Goal: Check status: Check status

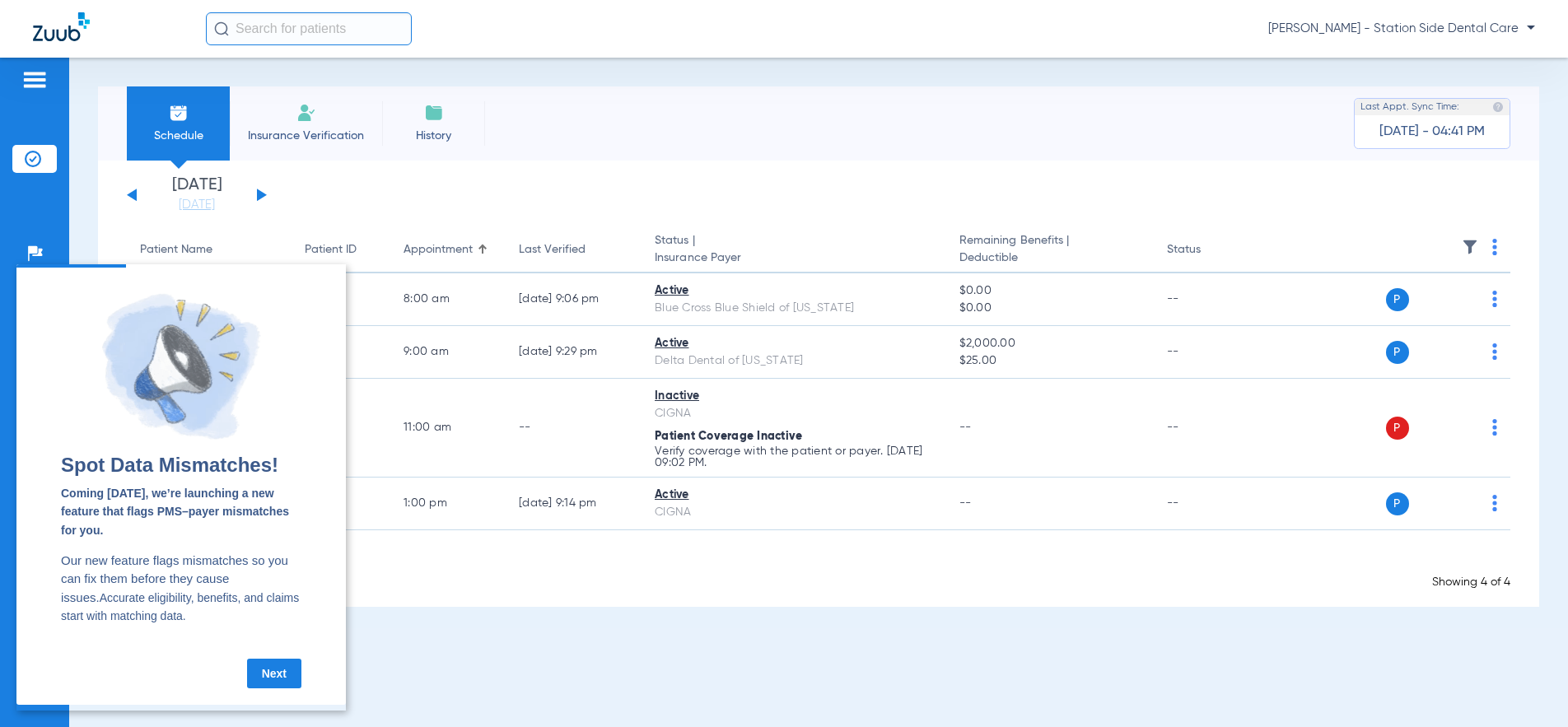
click at [254, 195] on div "[DATE] [DATE] [DATE] [DATE] [DATE] [DATE] [DATE] [DATE] [DATE] [DATE] [DATE] [D…" at bounding box center [197, 195] width 140 height 36
click at [373, 219] on div "[DATE] [DATE] [DATE] [DATE] [DATE] [DATE] [DATE] [DATE] [DATE] [DATE] [DATE] [D…" at bounding box center [818, 384] width 1441 height 446
click at [260, 190] on div "[DATE] [DATE] [DATE] [DATE] [DATE] [DATE] [DATE] [DATE] [DATE] [DATE] [DATE] [D…" at bounding box center [197, 195] width 140 height 36
click at [267, 678] on link "Next" at bounding box center [274, 674] width 55 height 30
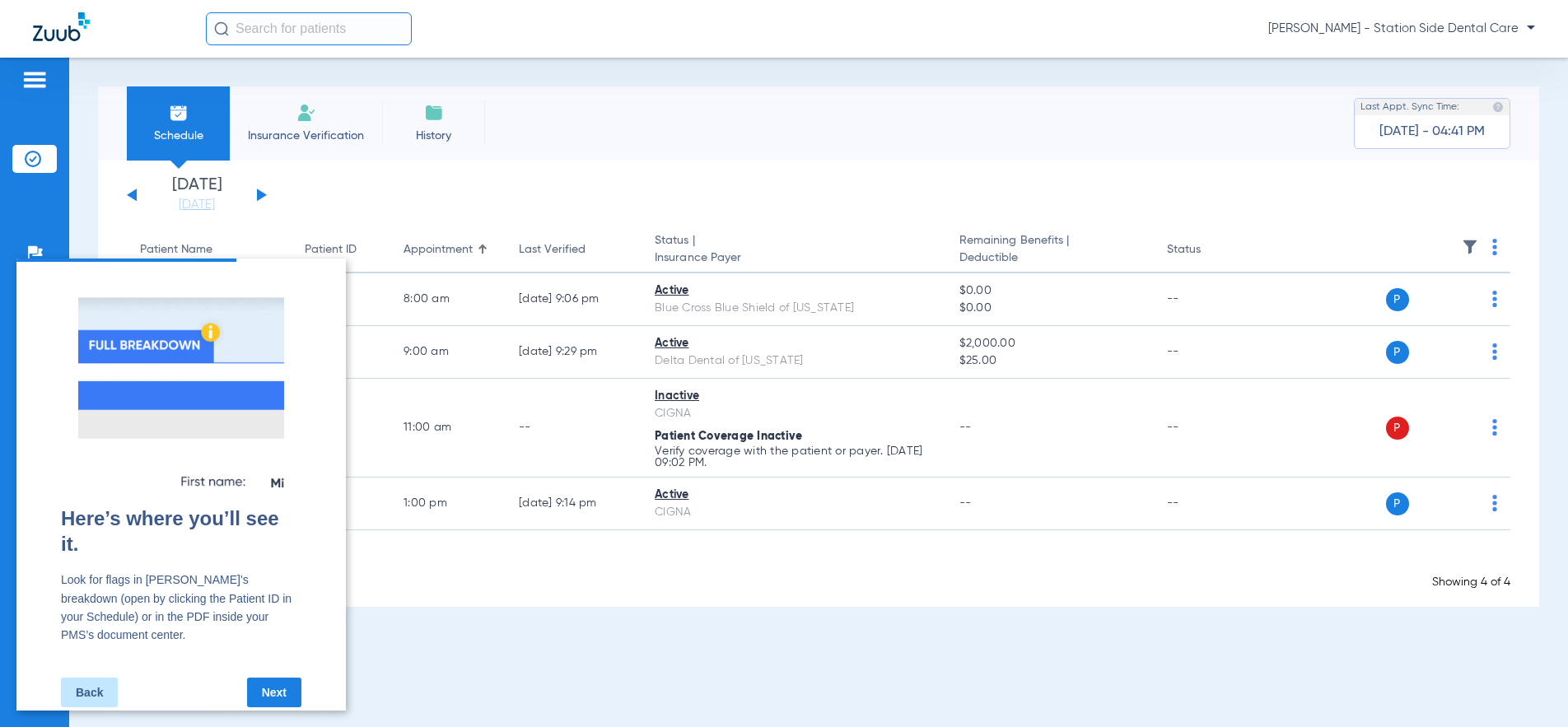
click at [267, 678] on link "Next" at bounding box center [274, 693] width 55 height 30
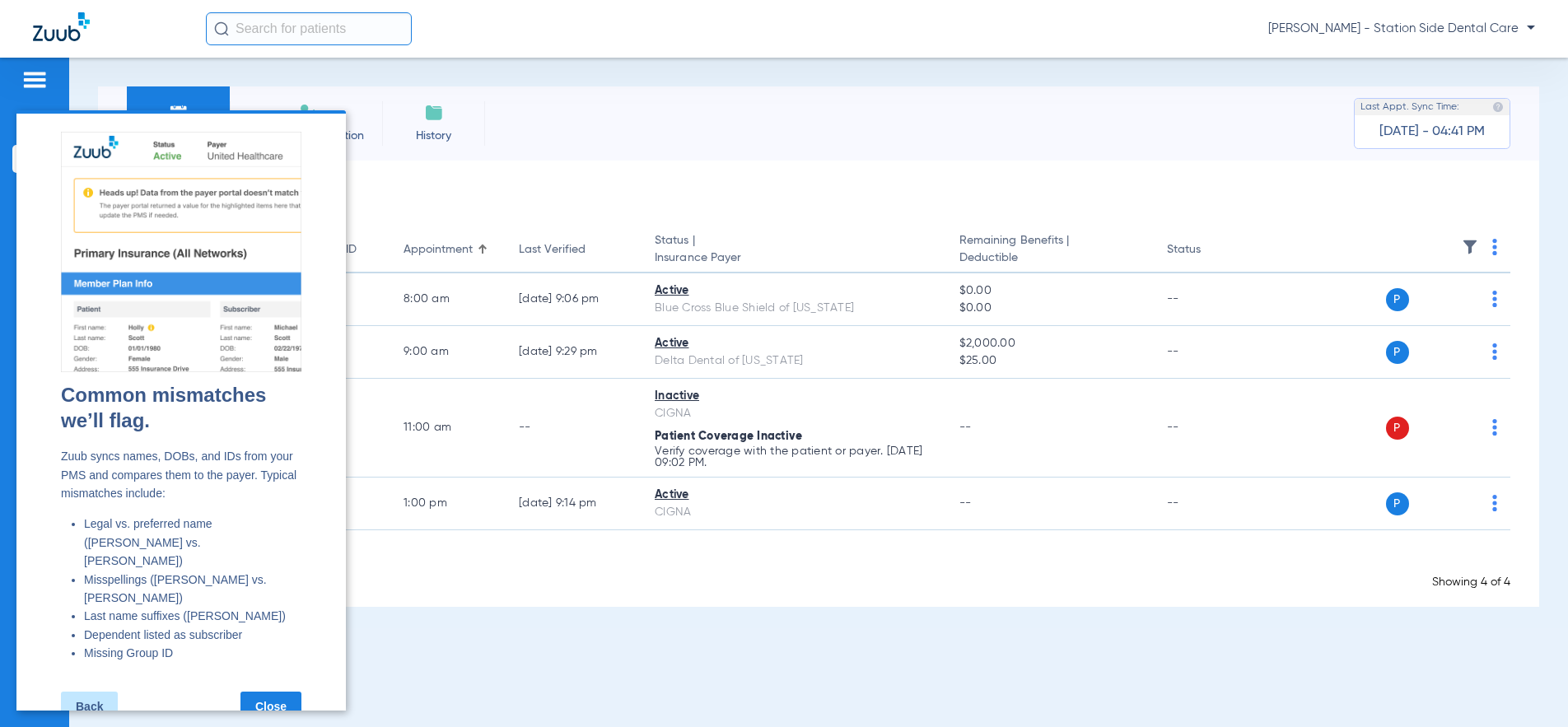
click at [265, 692] on link "Close" at bounding box center [271, 707] width 61 height 30
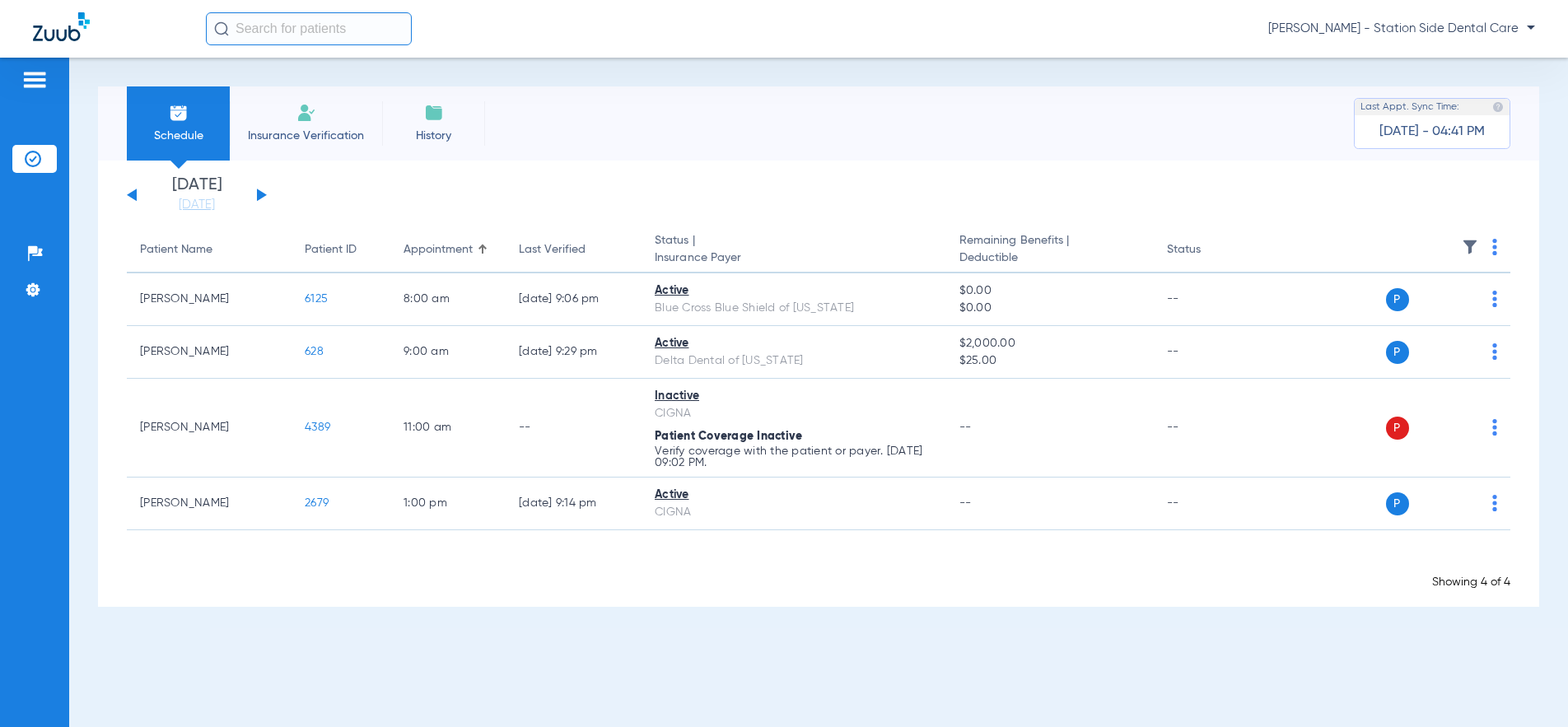
click at [263, 192] on div "[DATE] [DATE] [DATE] [DATE] [DATE] [DATE] [DATE] [DATE] [DATE] [DATE] [DATE] [D…" at bounding box center [197, 195] width 140 height 36
click at [265, 195] on button at bounding box center [261, 195] width 10 height 12
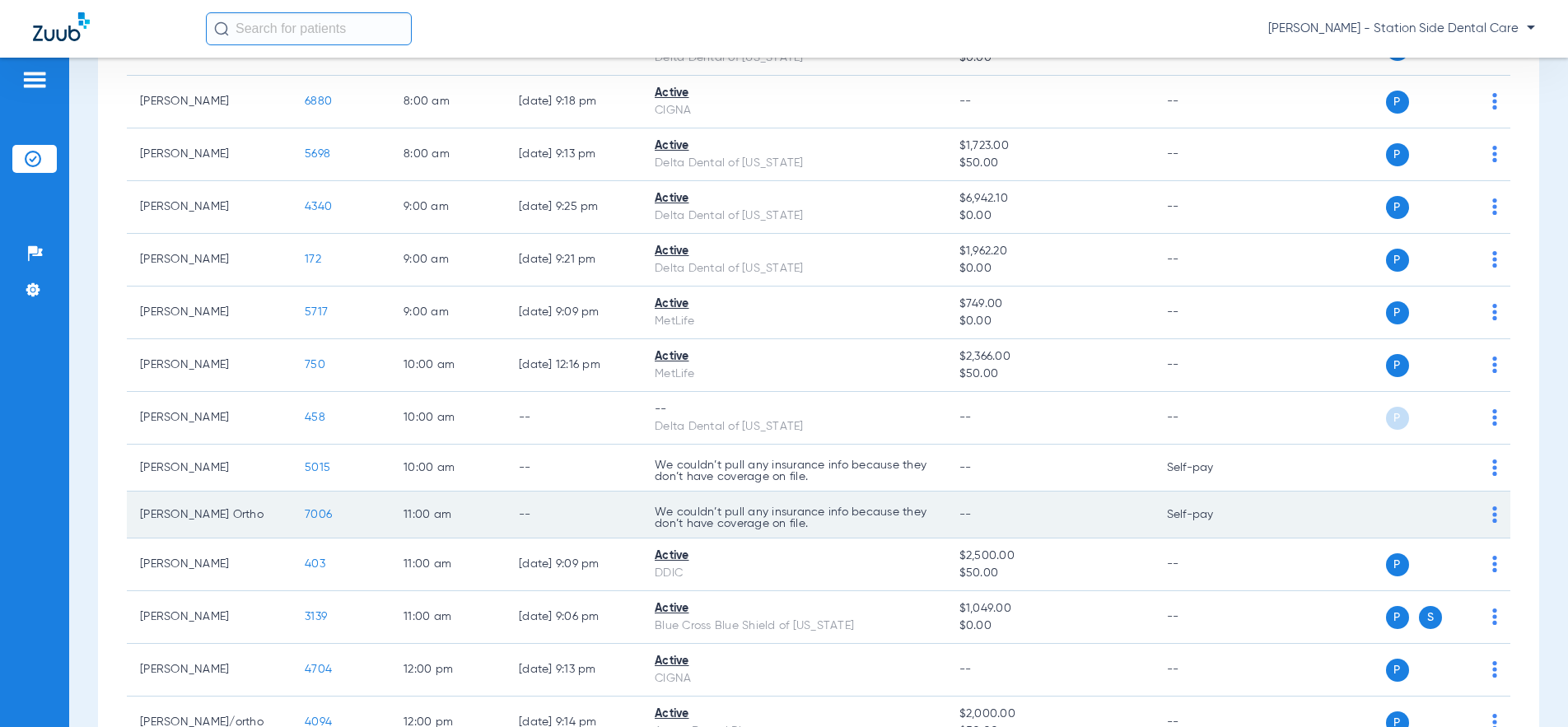
scroll to position [313, 0]
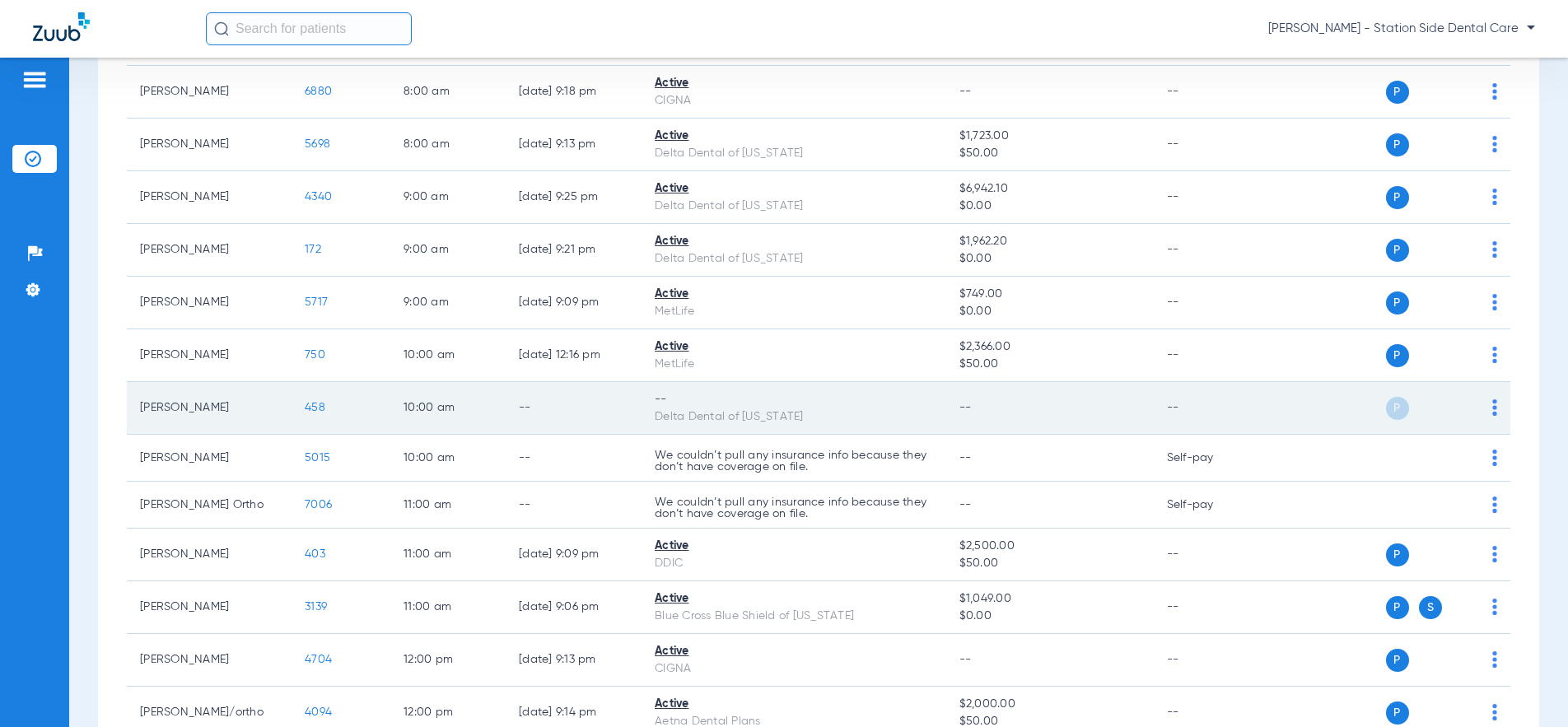
click at [311, 408] on span "458" at bounding box center [314, 408] width 20 height 11
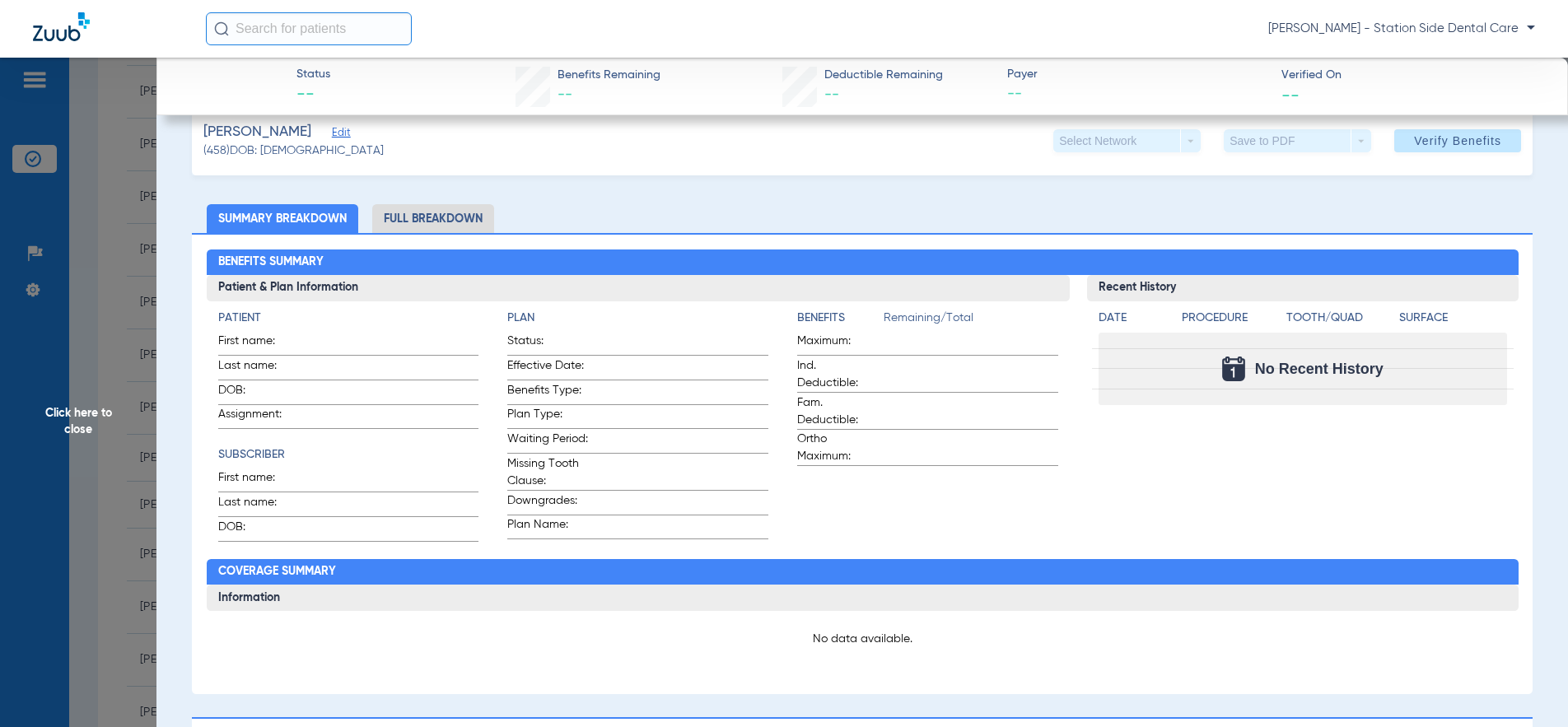
scroll to position [0, 0]
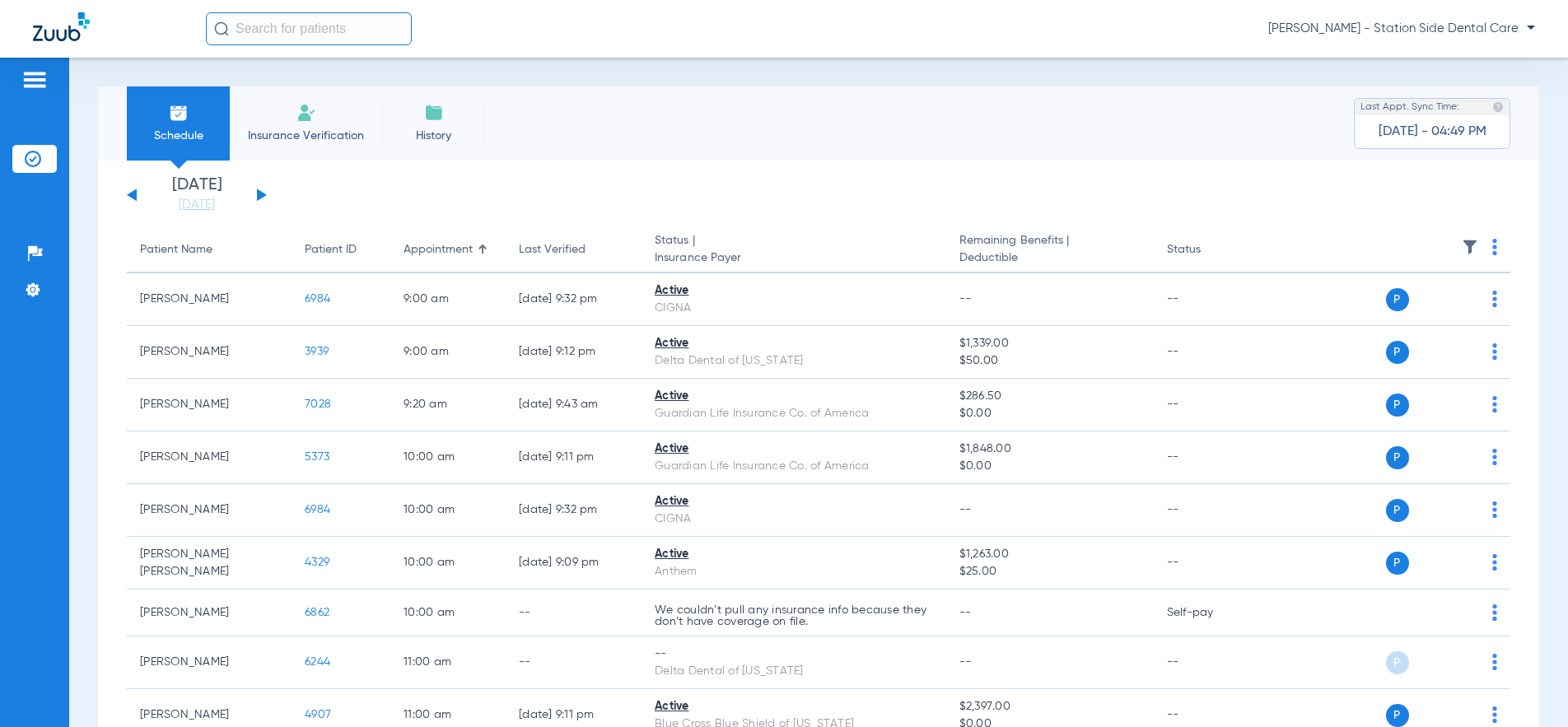
click at [258, 193] on button at bounding box center [261, 195] width 10 height 12
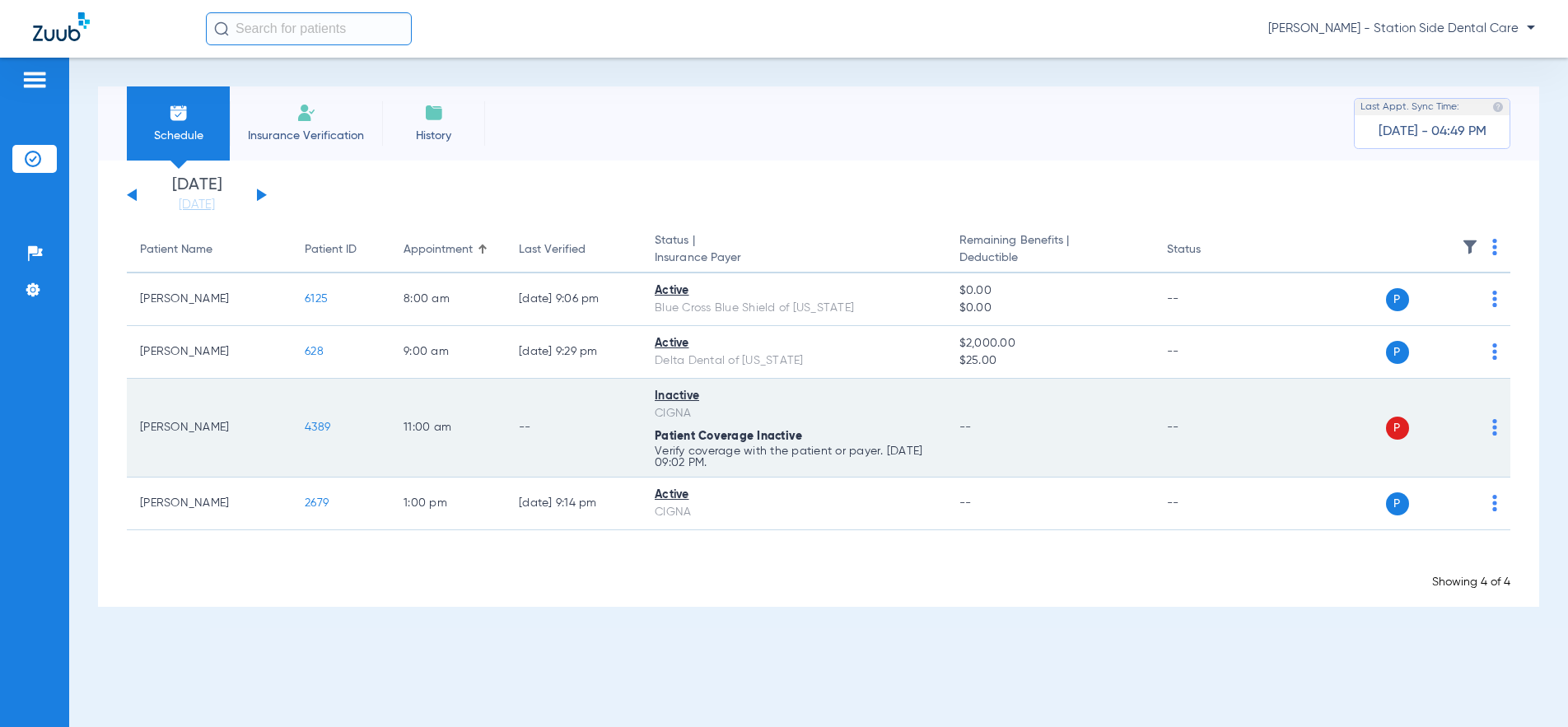
click at [313, 426] on span "4389" at bounding box center [317, 427] width 26 height 11
